Goal: Information Seeking & Learning: Learn about a topic

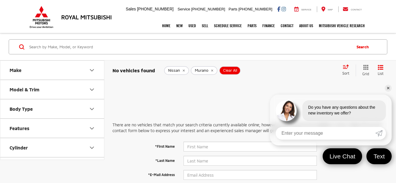
click at [88, 76] on button "Make" at bounding box center [52, 70] width 104 height 19
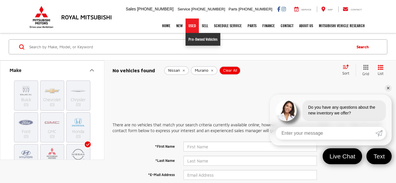
click at [187, 36] on link "Pre-Owned Vehicles" at bounding box center [202, 39] width 35 height 13
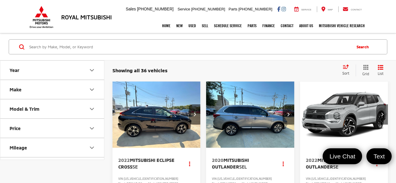
click at [80, 89] on button "Make" at bounding box center [52, 89] width 104 height 19
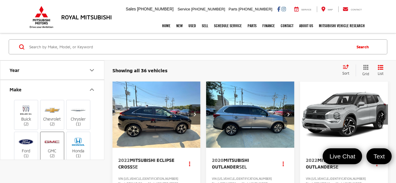
click at [53, 143] on img at bounding box center [52, 142] width 16 height 14
click at [0, 0] on input "GMC (2)" at bounding box center [0, 0] width 0 height 0
